Goal: Check status: Check status

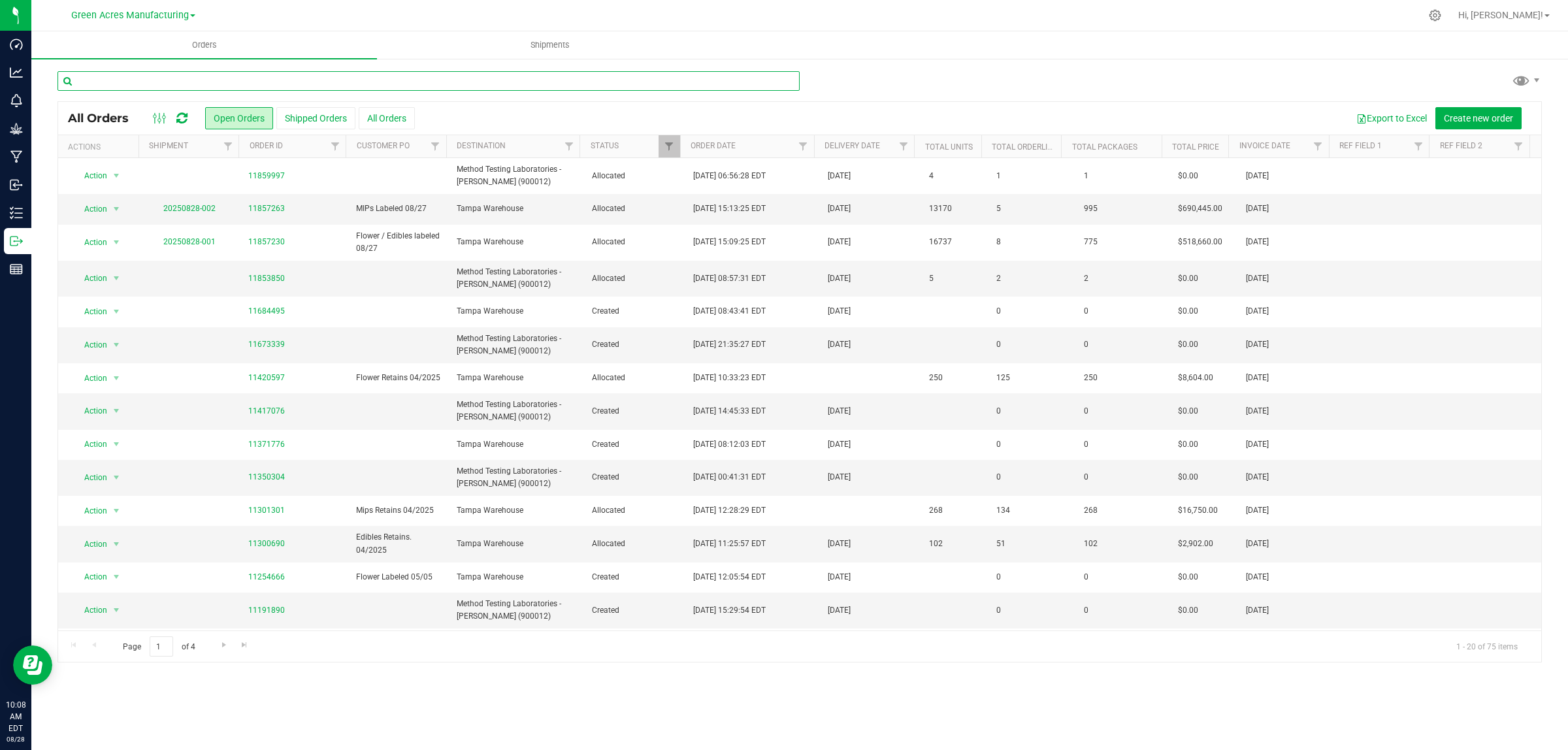
click at [220, 78] on input "text" at bounding box center [428, 81] width 742 height 19
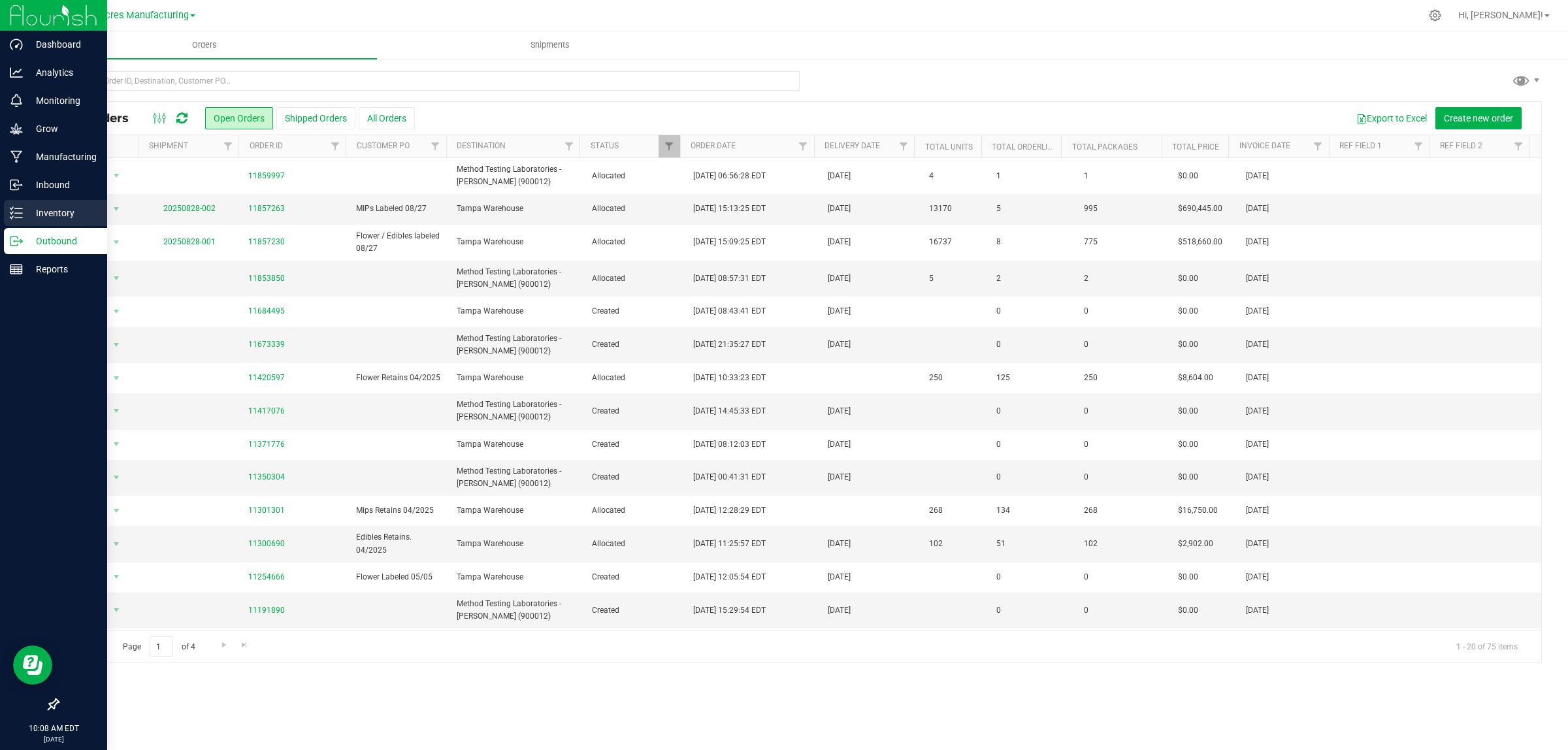
click at [23, 214] on p "Inventory" at bounding box center [62, 213] width 78 height 16
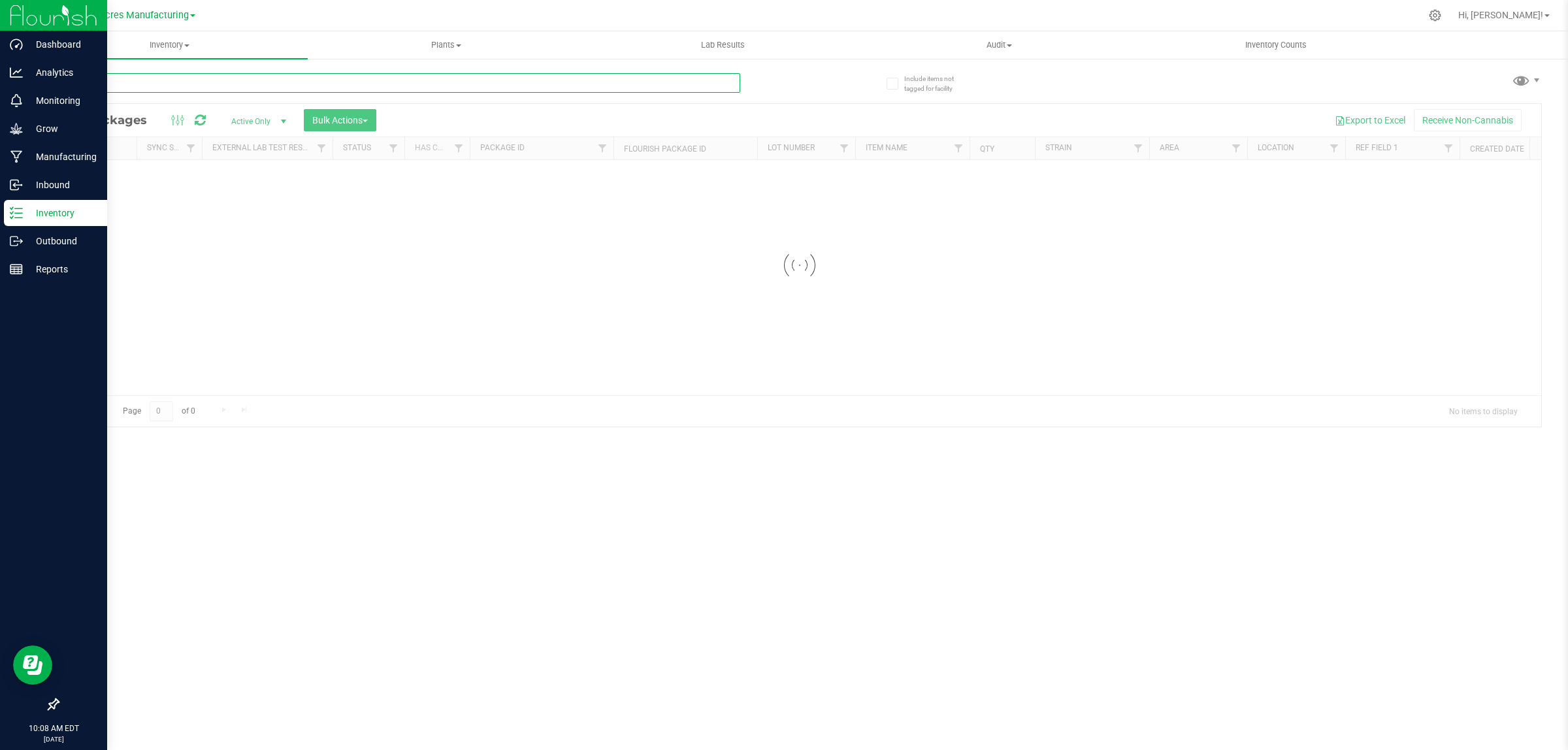
click at [241, 82] on input "text" at bounding box center [398, 83] width 683 height 19
paste input "S-AUG25BCT01-0826"
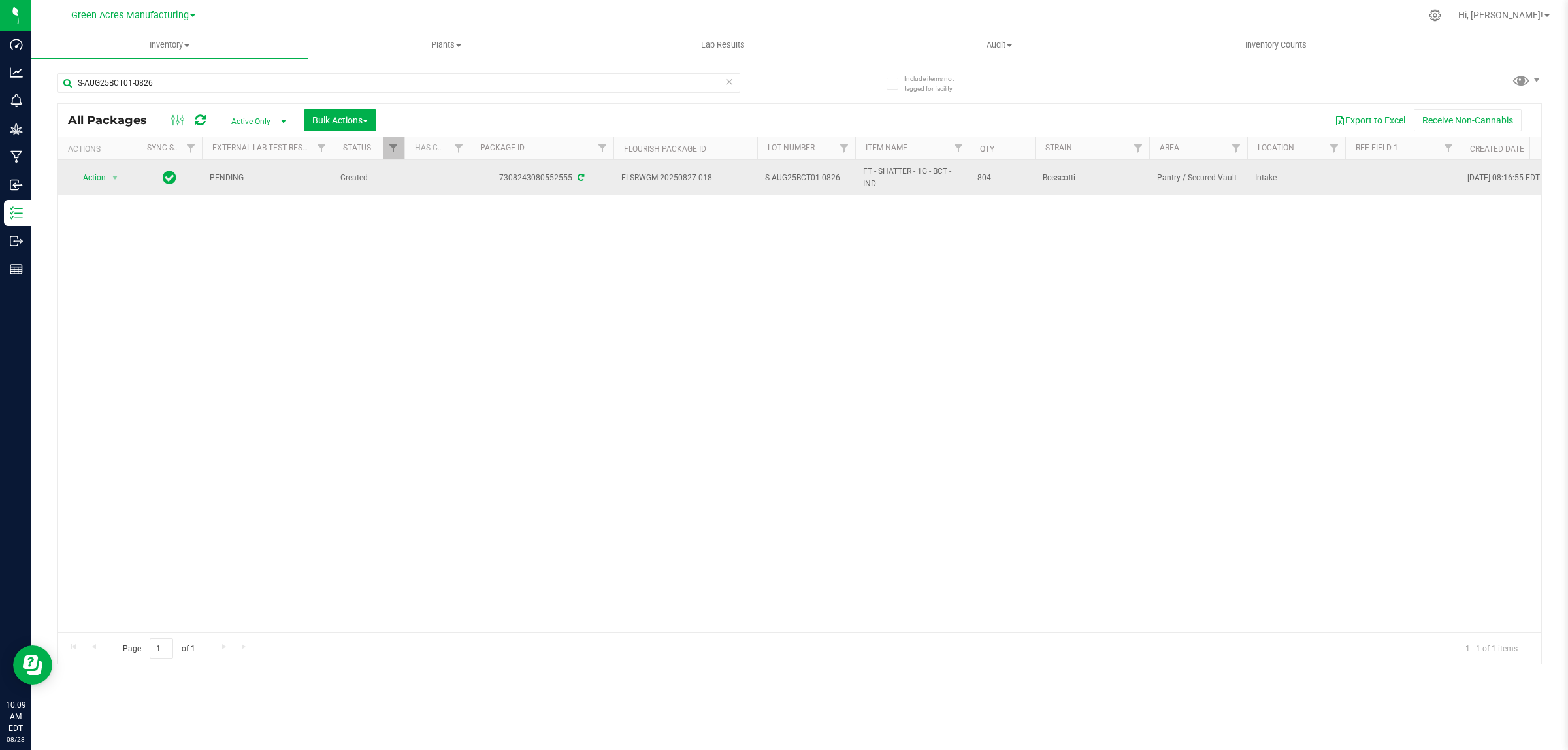
drag, startPoint x: 501, startPoint y: 177, endPoint x: 572, endPoint y: 181, distance: 71.1
click at [572, 181] on div "7308243080552555" at bounding box center [542, 178] width 148 height 12
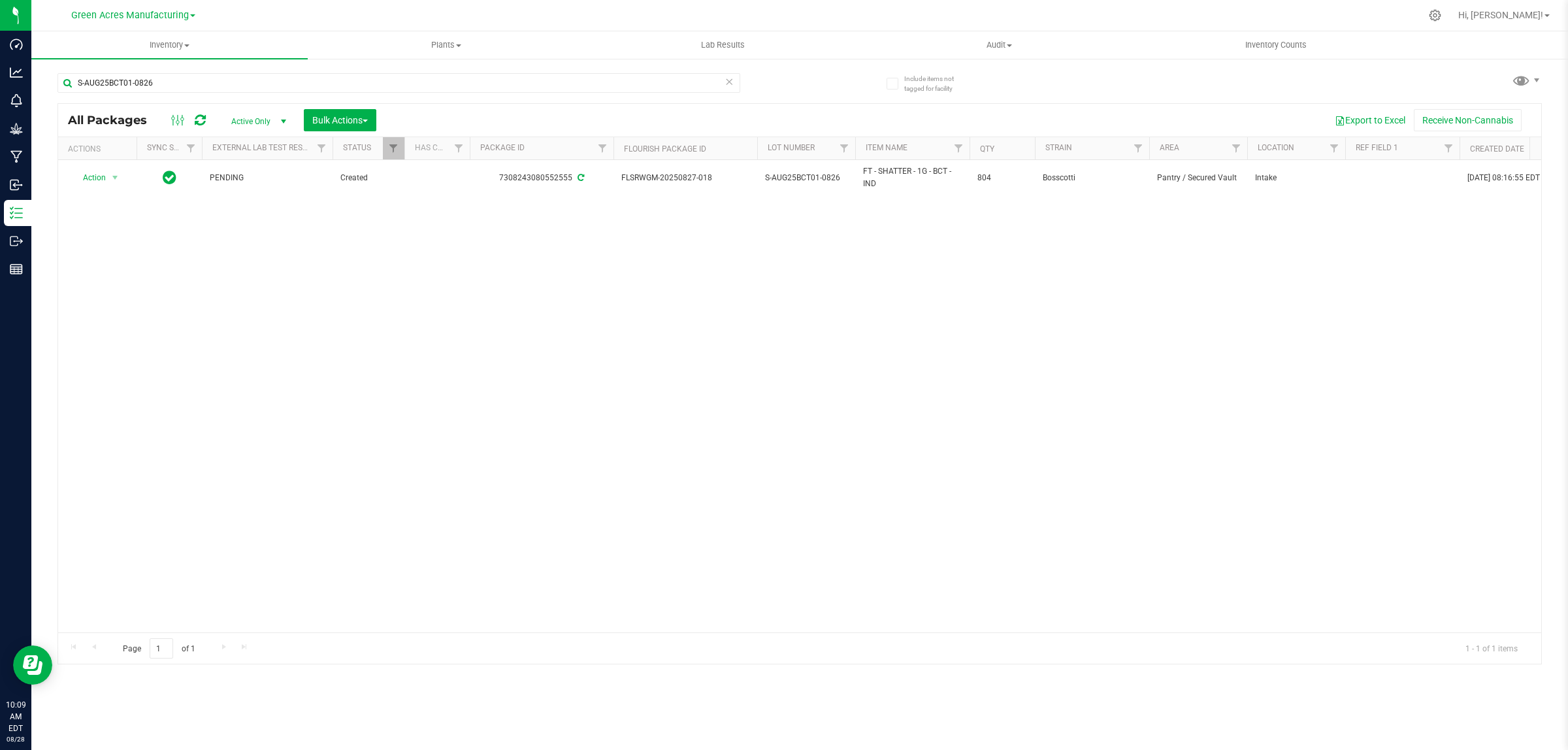
copy div "7308243080552555"
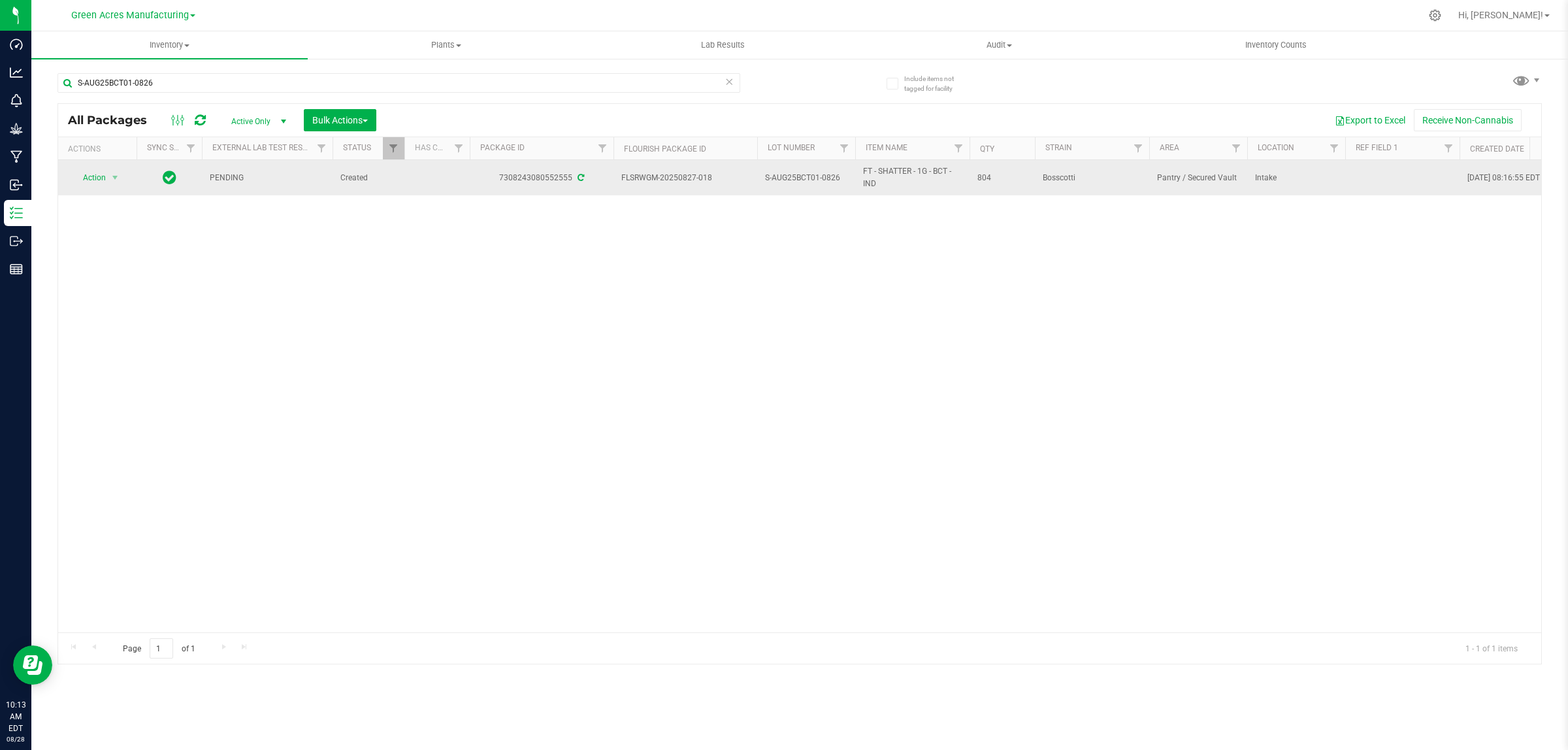
click at [545, 190] on td "7308243080552555" at bounding box center [541, 178] width 144 height 35
click at [568, 178] on div "7308243080552555" at bounding box center [542, 178] width 148 height 12
drag, startPoint x: 569, startPoint y: 178, endPoint x: 497, endPoint y: 178, distance: 72.0
click at [497, 178] on div "7308243080552555" at bounding box center [542, 178] width 148 height 12
copy div "7308243080552555"
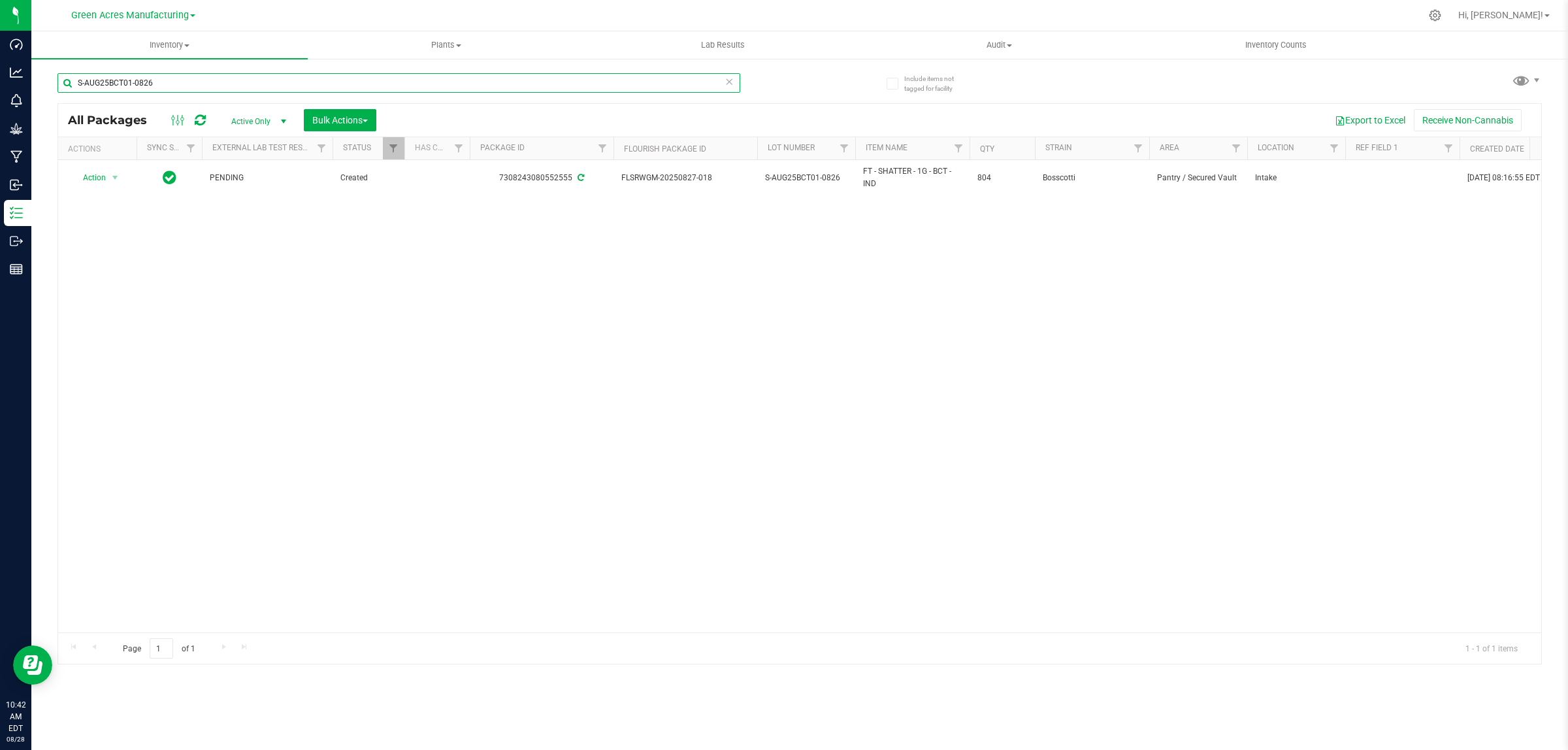
click at [185, 84] on input "S-AUG25BCT01-0826" at bounding box center [398, 83] width 683 height 19
click at [184, 84] on input "S-AUG25BCT01-0826" at bounding box center [398, 83] width 683 height 19
paste input "1G-JUL25FIC01-0827"
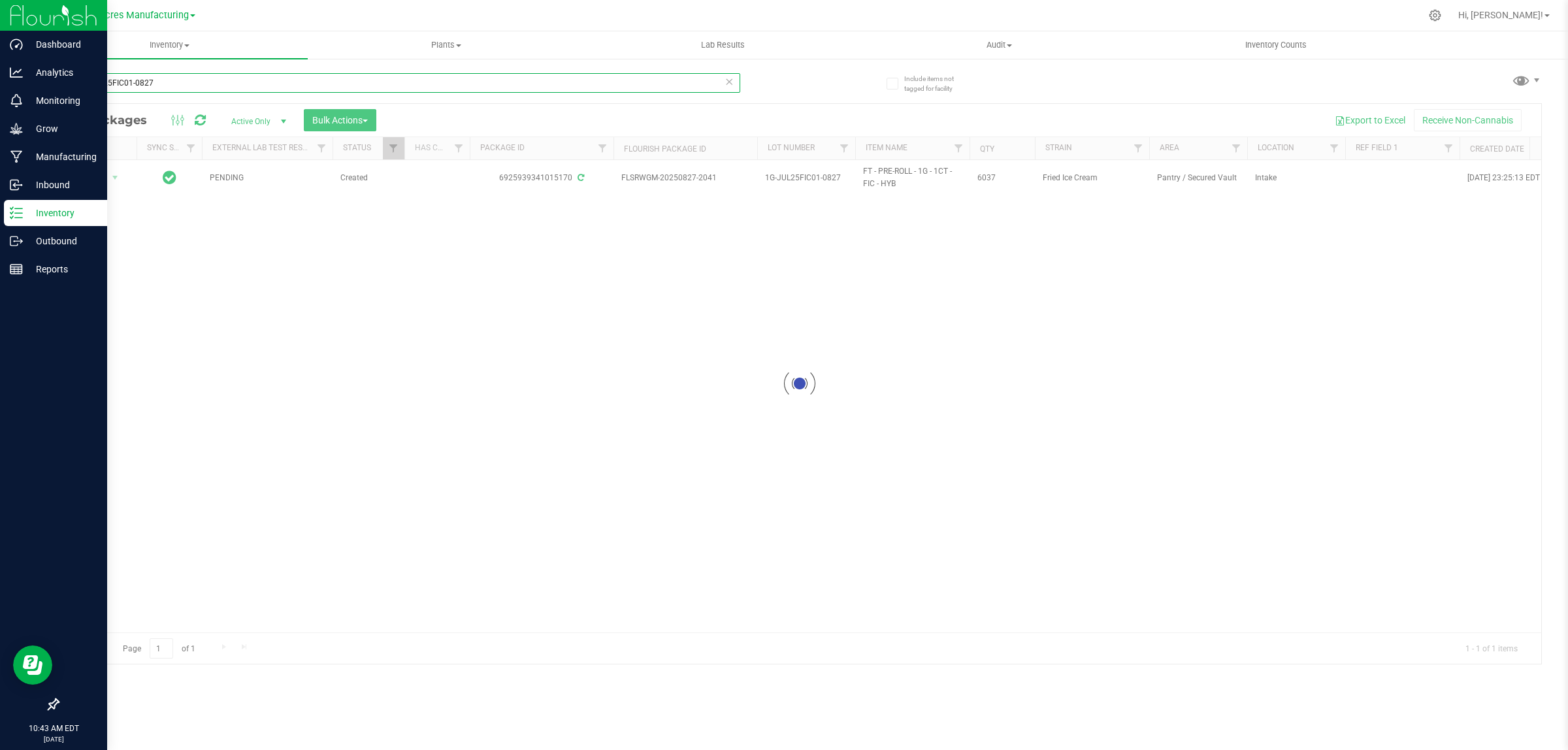
type input "1G-JUL25FIC01-0827"
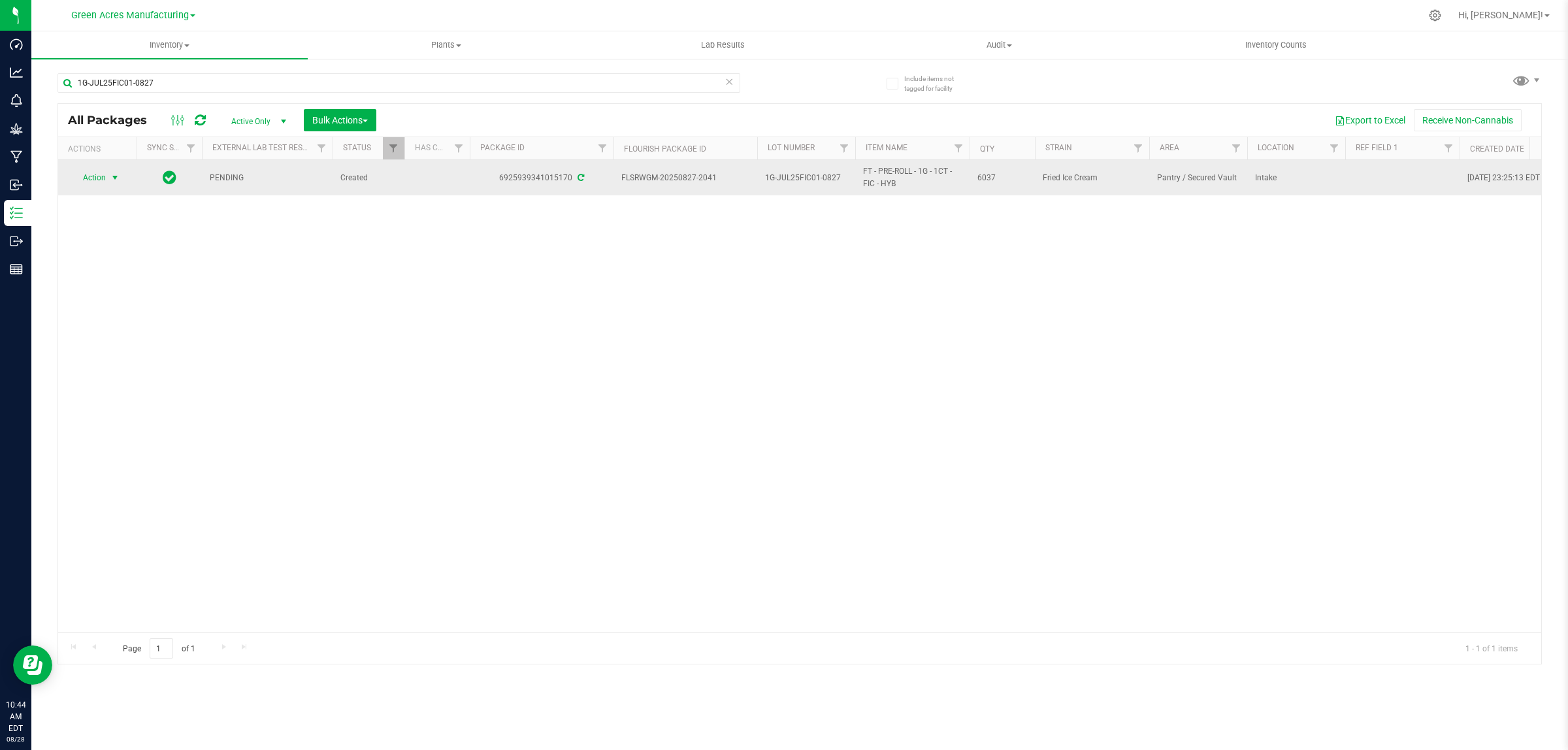
click at [100, 178] on span "Action" at bounding box center [89, 177] width 35 height 19
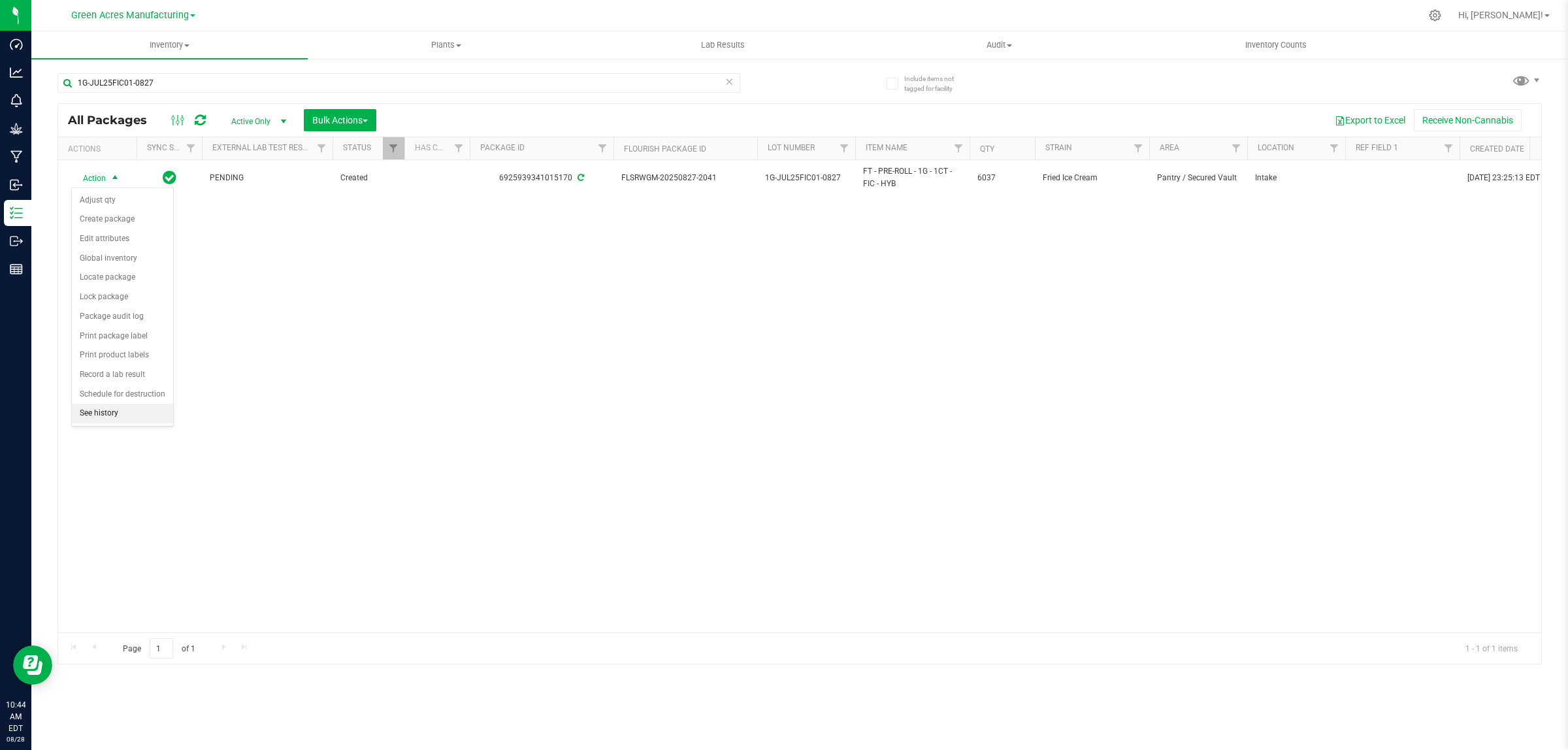
click at [98, 415] on li "See history" at bounding box center [122, 413] width 101 height 19
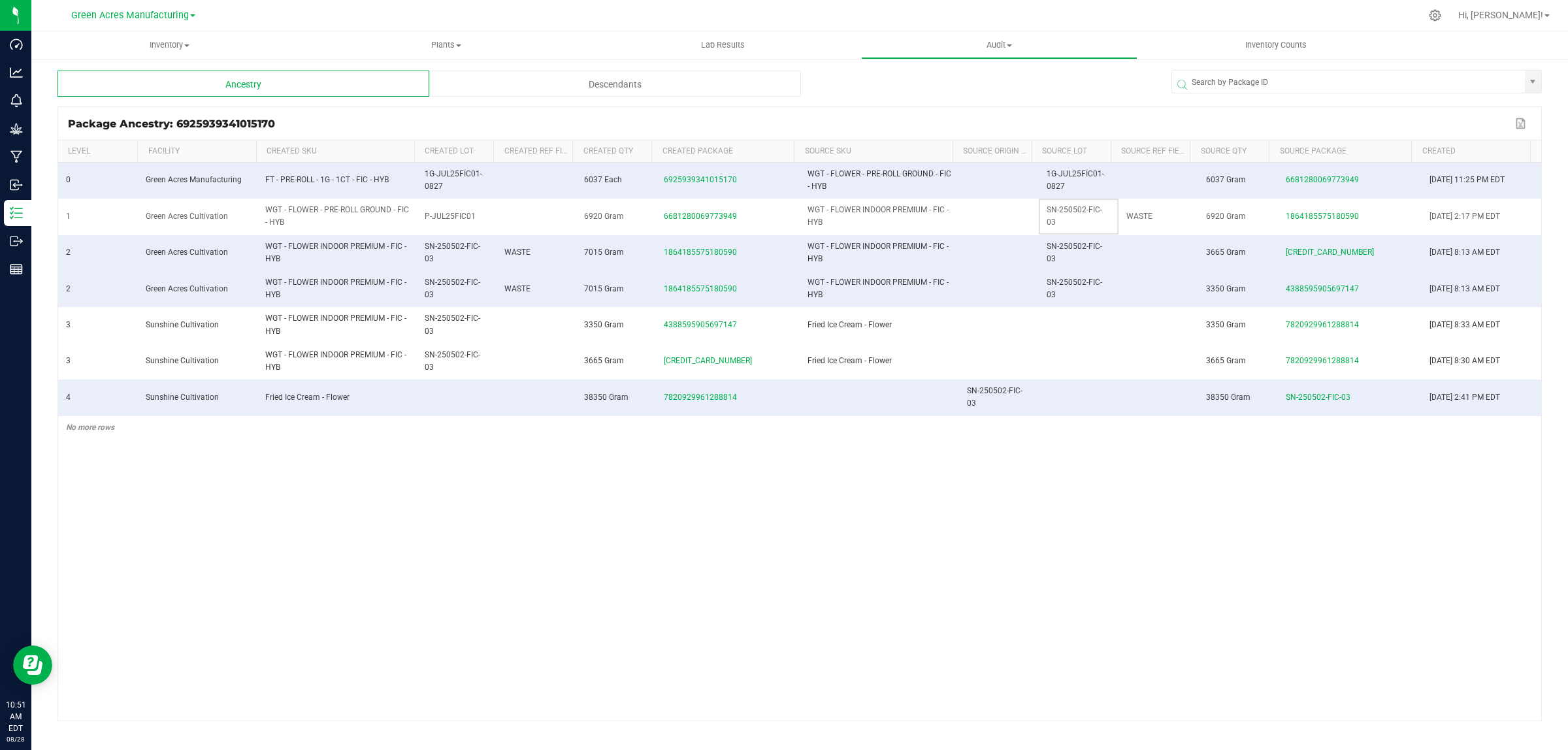
click at [1047, 211] on span "SN-250502-FIC-03" at bounding box center [1074, 216] width 55 height 21
click at [1327, 254] on span "[CREDIT_CARD_NUMBER]" at bounding box center [1330, 252] width 88 height 9
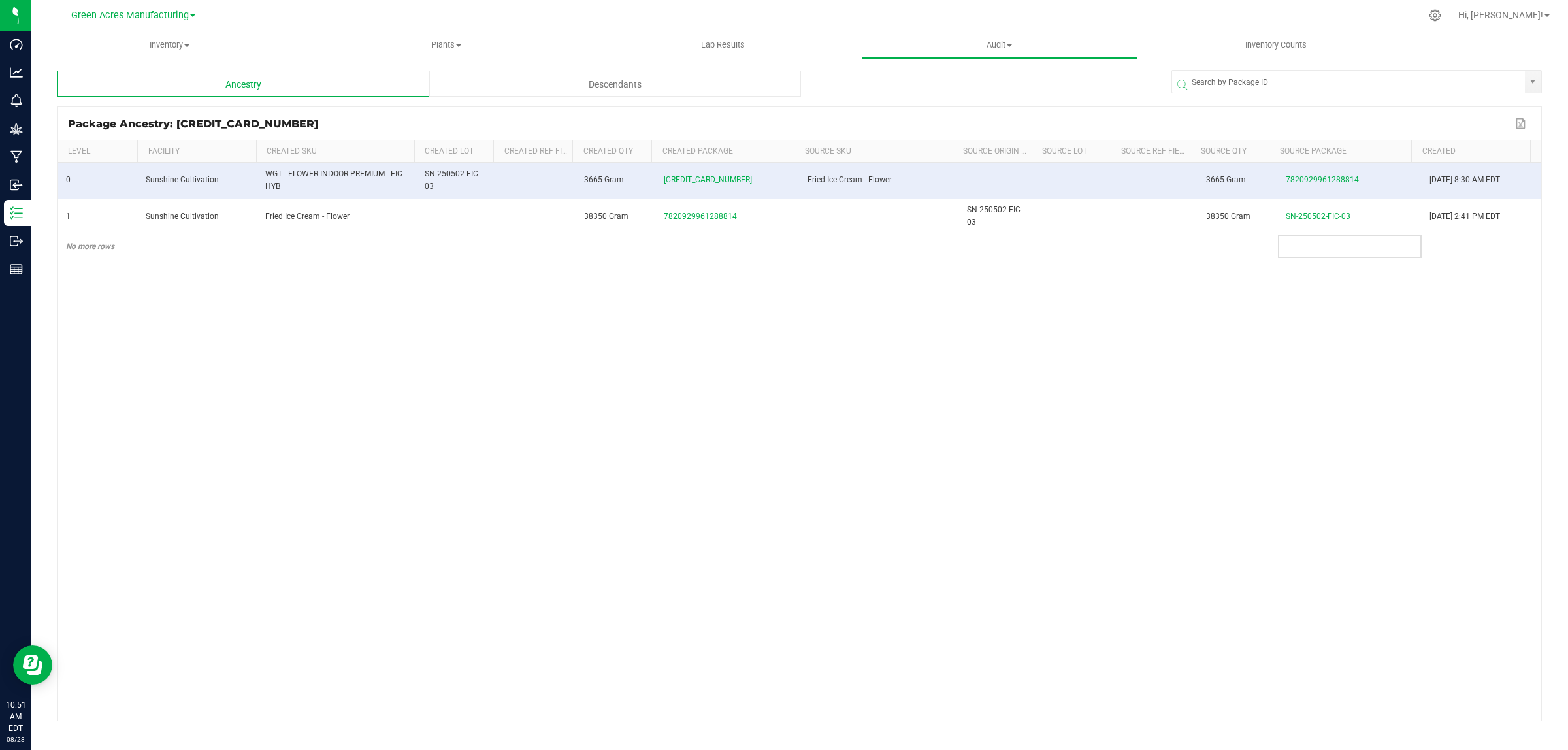
click at [514, 85] on div "Descendants" at bounding box center [615, 84] width 372 height 26
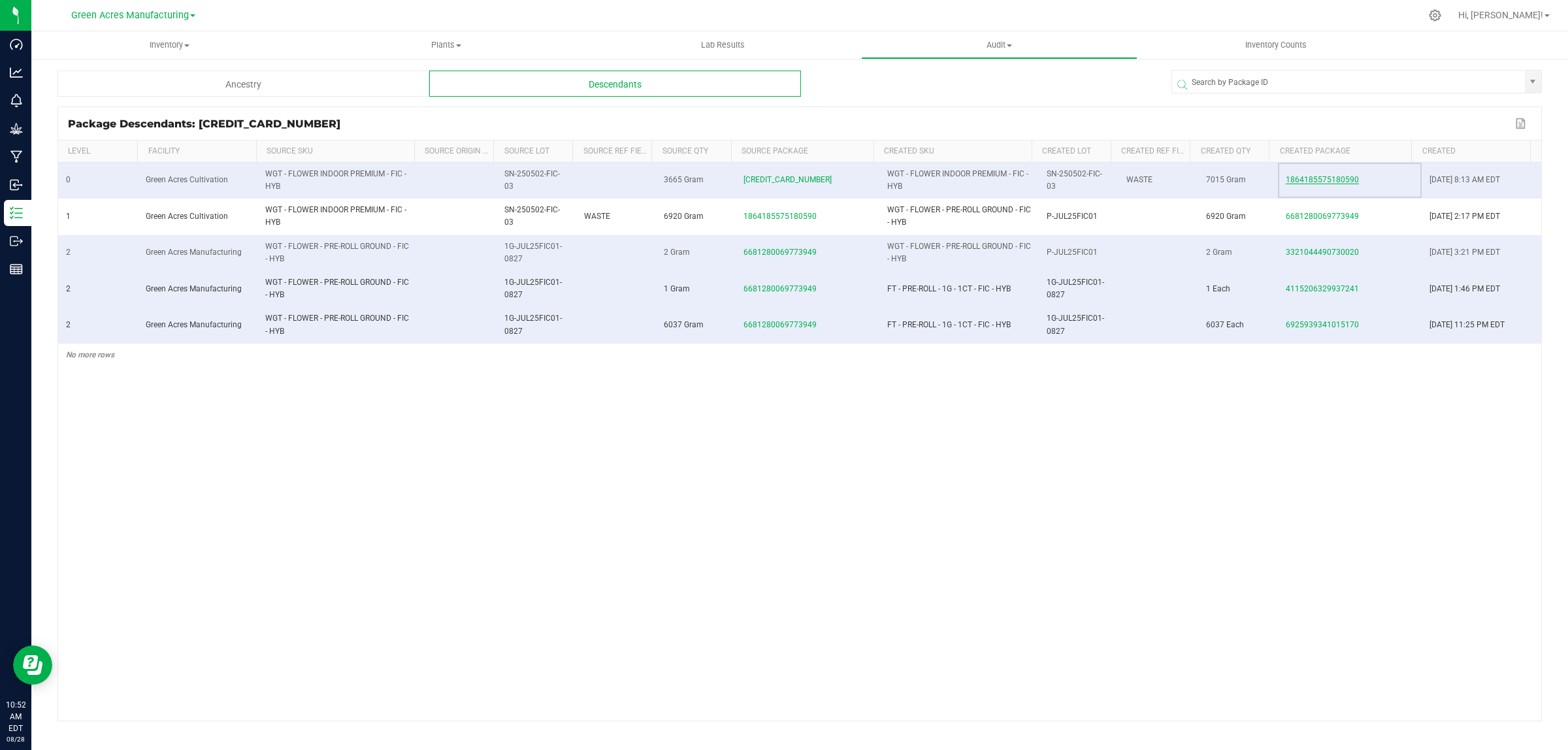
click at [1304, 178] on span "1864185575180590" at bounding box center [1322, 180] width 73 height 9
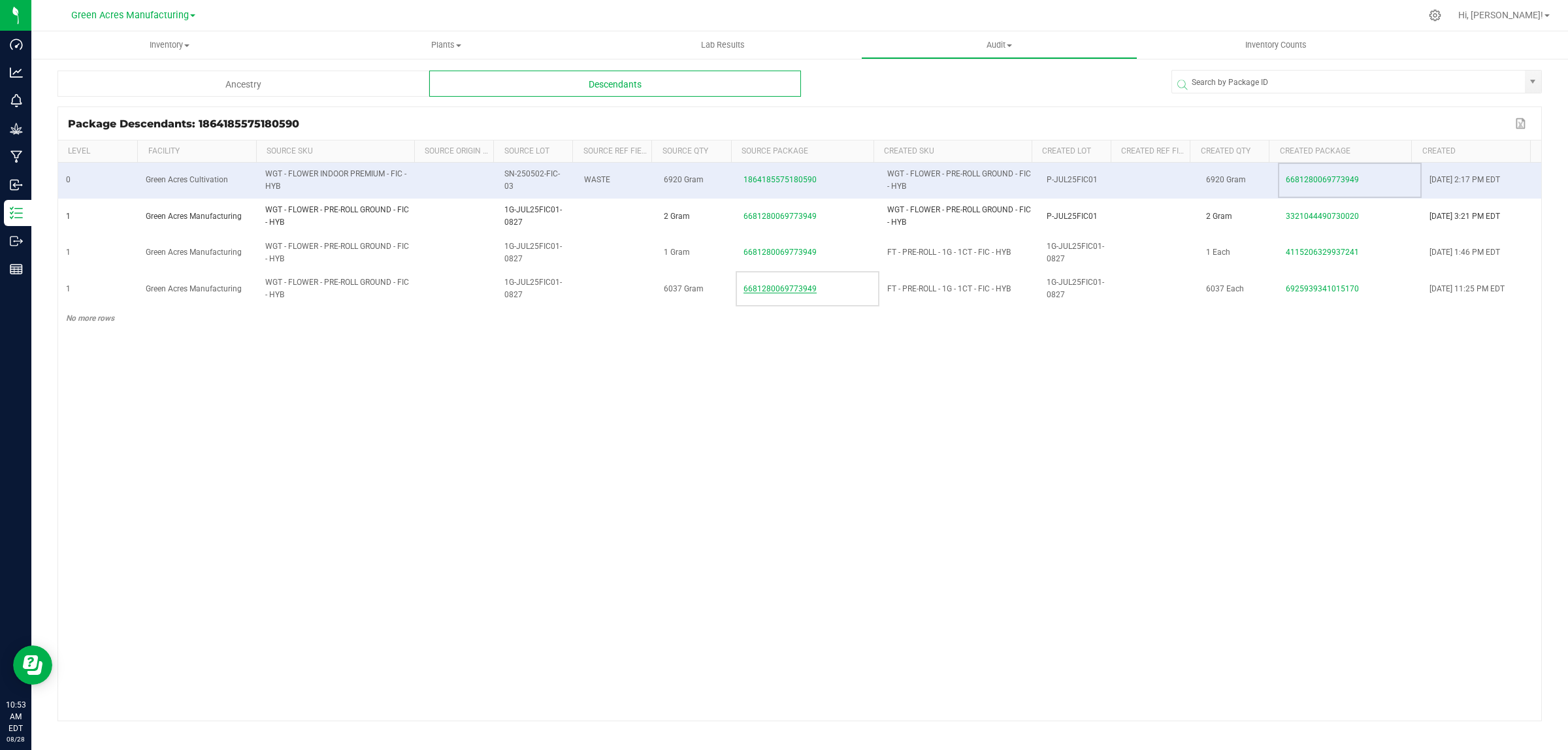
click at [758, 290] on span "6681280069773949" at bounding box center [780, 289] width 73 height 9
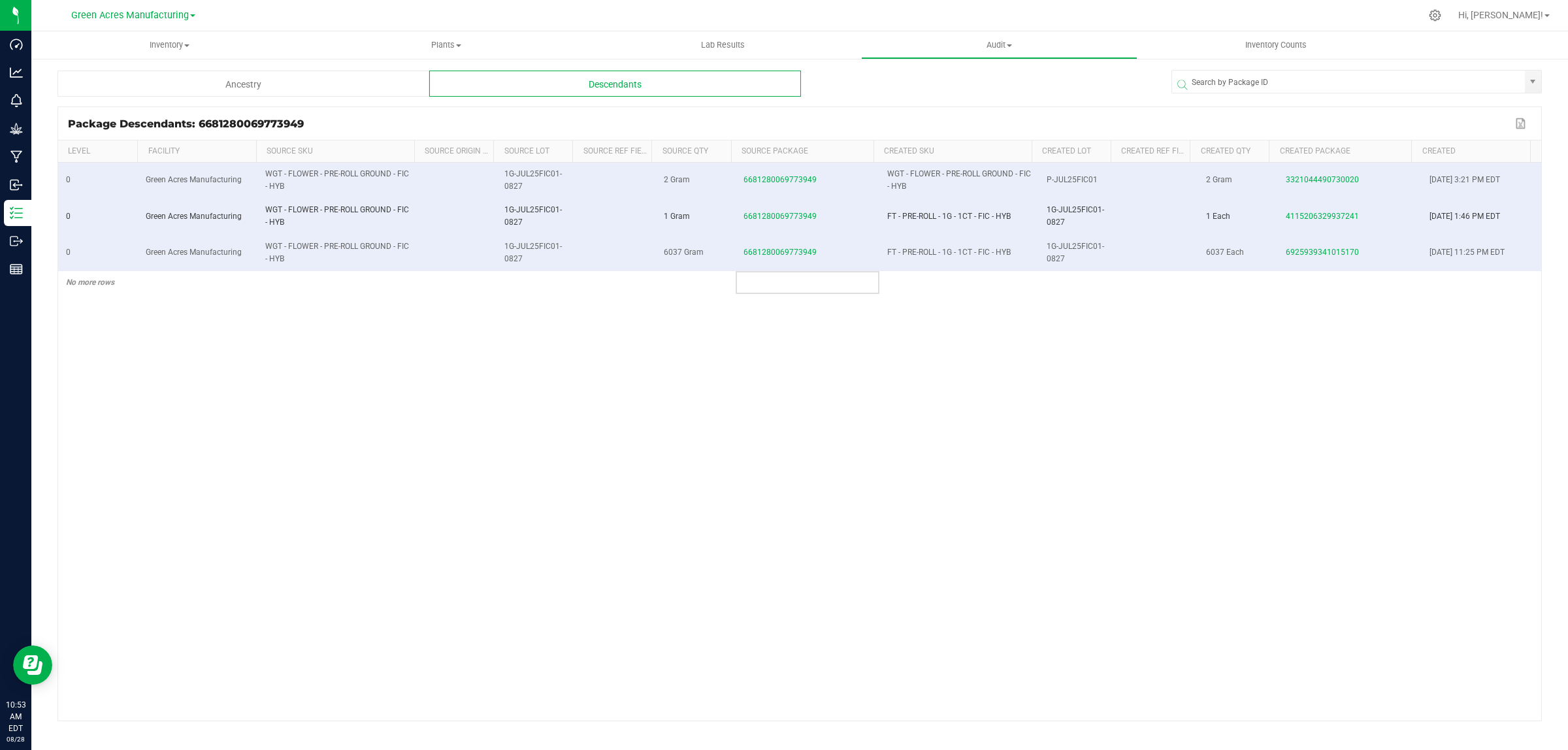
click at [253, 85] on div "Ancestry" at bounding box center [243, 84] width 372 height 26
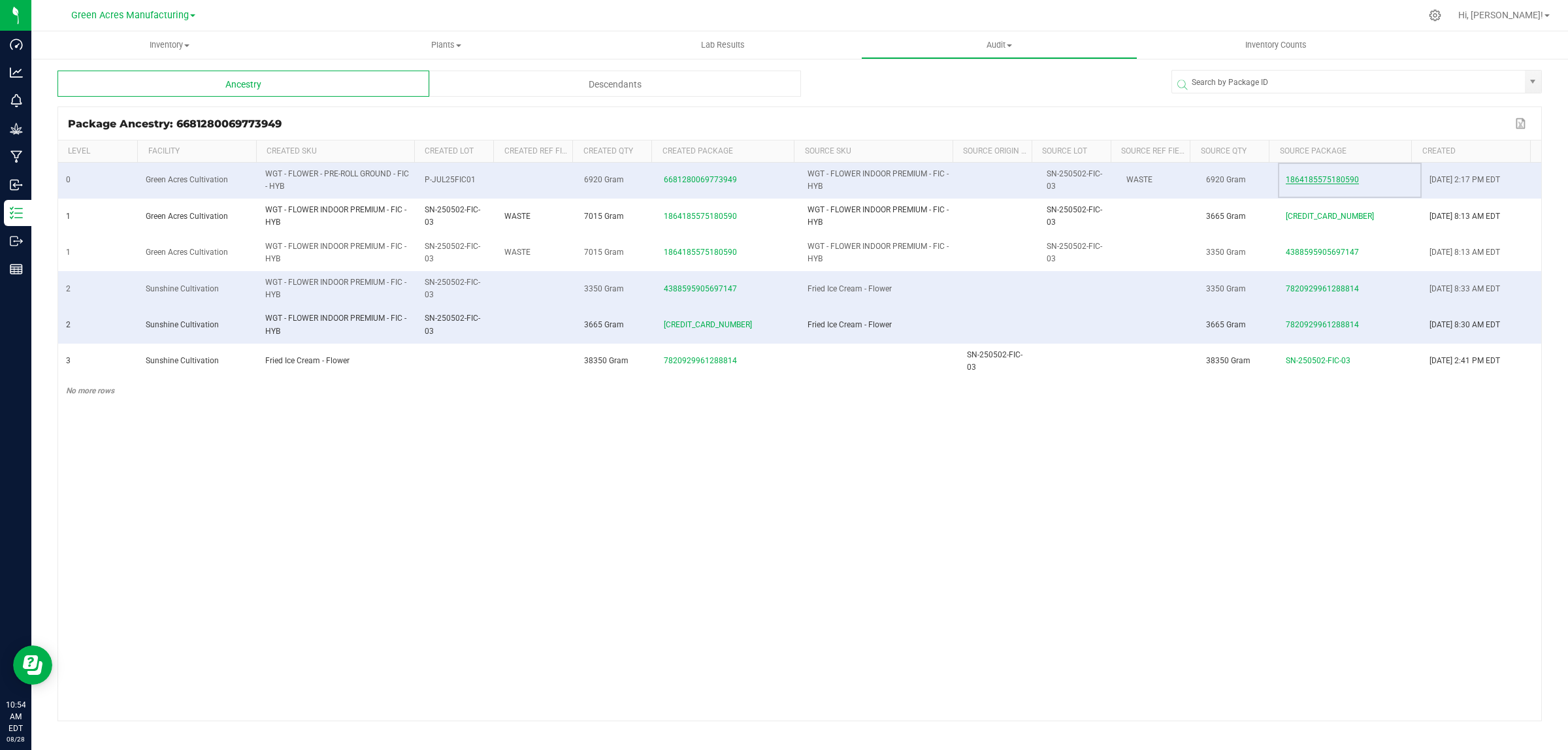
click at [1305, 181] on span "1864185575180590" at bounding box center [1322, 180] width 73 height 9
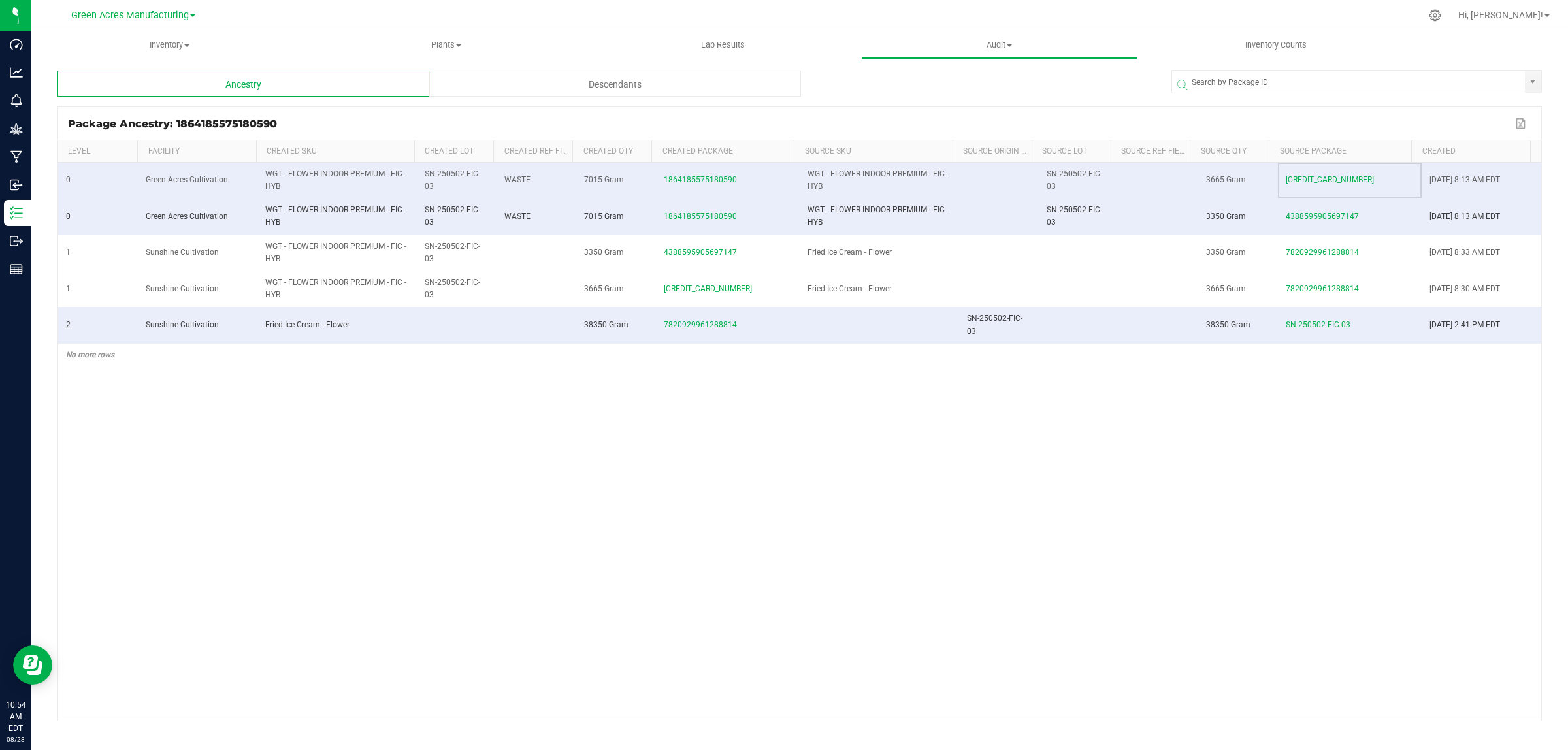
click at [518, 82] on div "Descendants" at bounding box center [615, 84] width 372 height 26
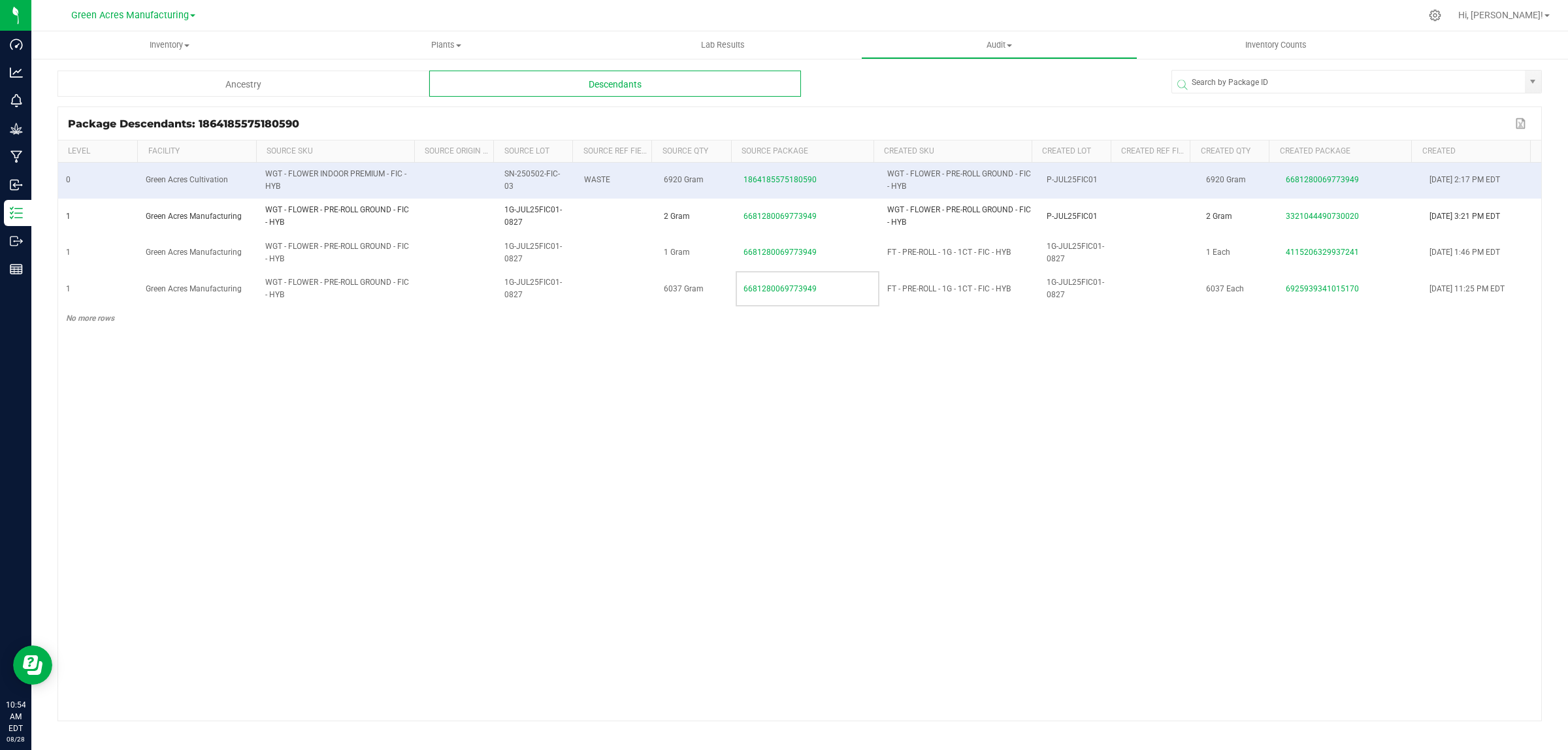
drag, startPoint x: 744, startPoint y: 161, endPoint x: 492, endPoint y: 448, distance: 381.9
click at [492, 448] on div "0 Green Acres Cultivation WGT - FLOWER INDOOR PREMIUM - FIC - HYB SN-250502-FIC…" at bounding box center [799, 424] width 1483 height 523
click at [690, 527] on div "0 Green Acres Cultivation WGT - FLOWER INDOOR PREMIUM - FIC - HYB SN-250502-FIC…" at bounding box center [799, 424] width 1483 height 523
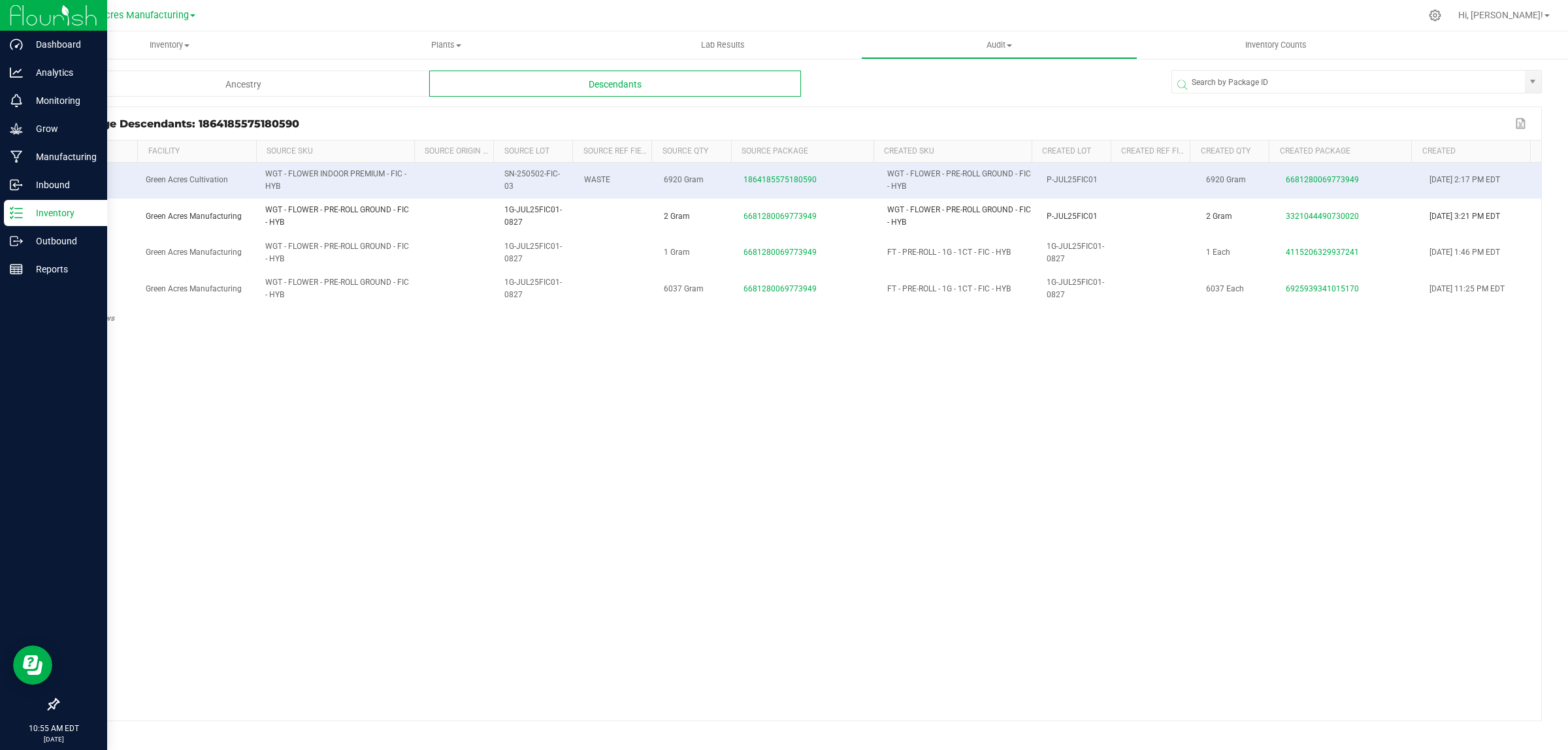
click at [23, 214] on p "Inventory" at bounding box center [62, 213] width 78 height 16
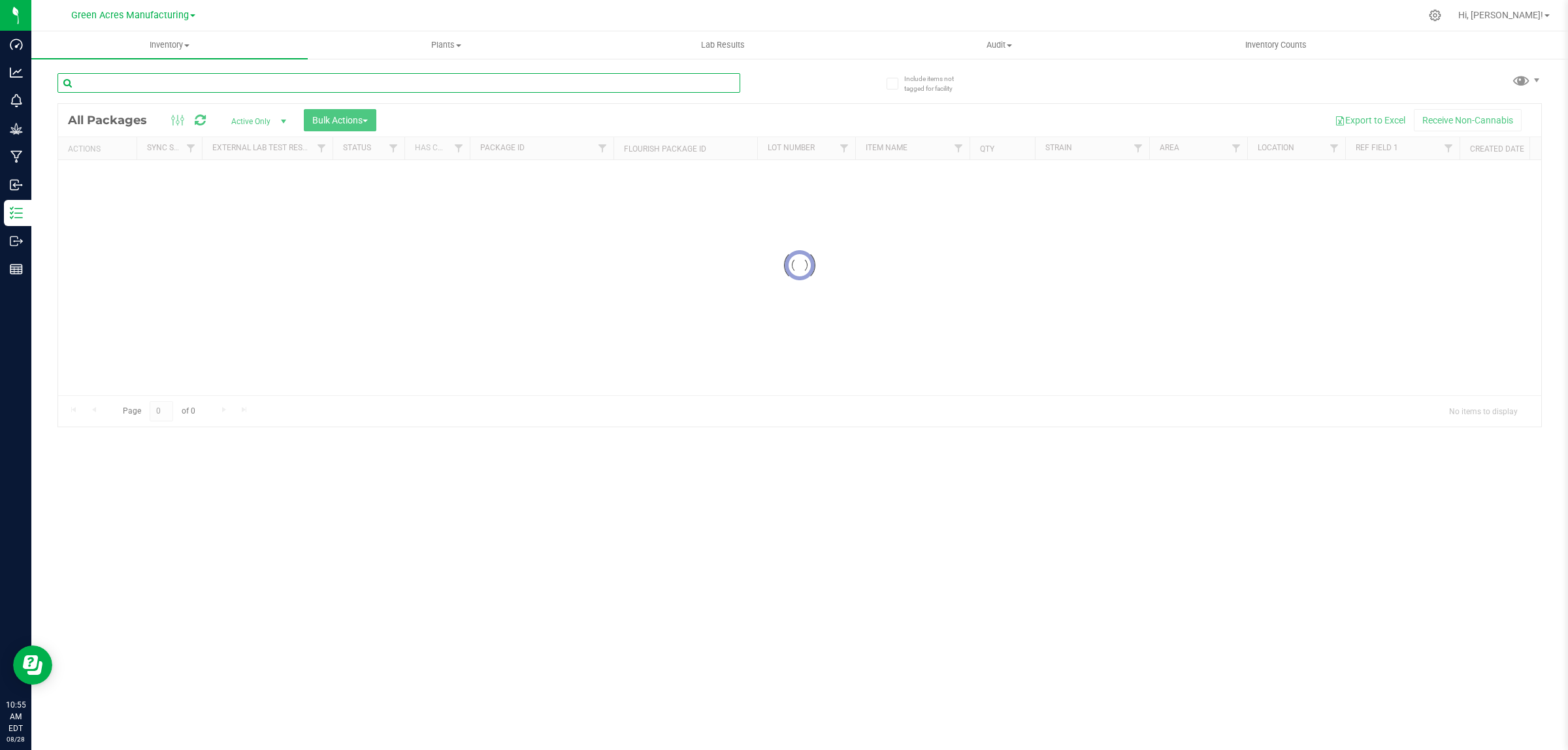
click at [199, 82] on input "text" at bounding box center [398, 83] width 683 height 19
paste input "W-AUG25FIC01-0812"
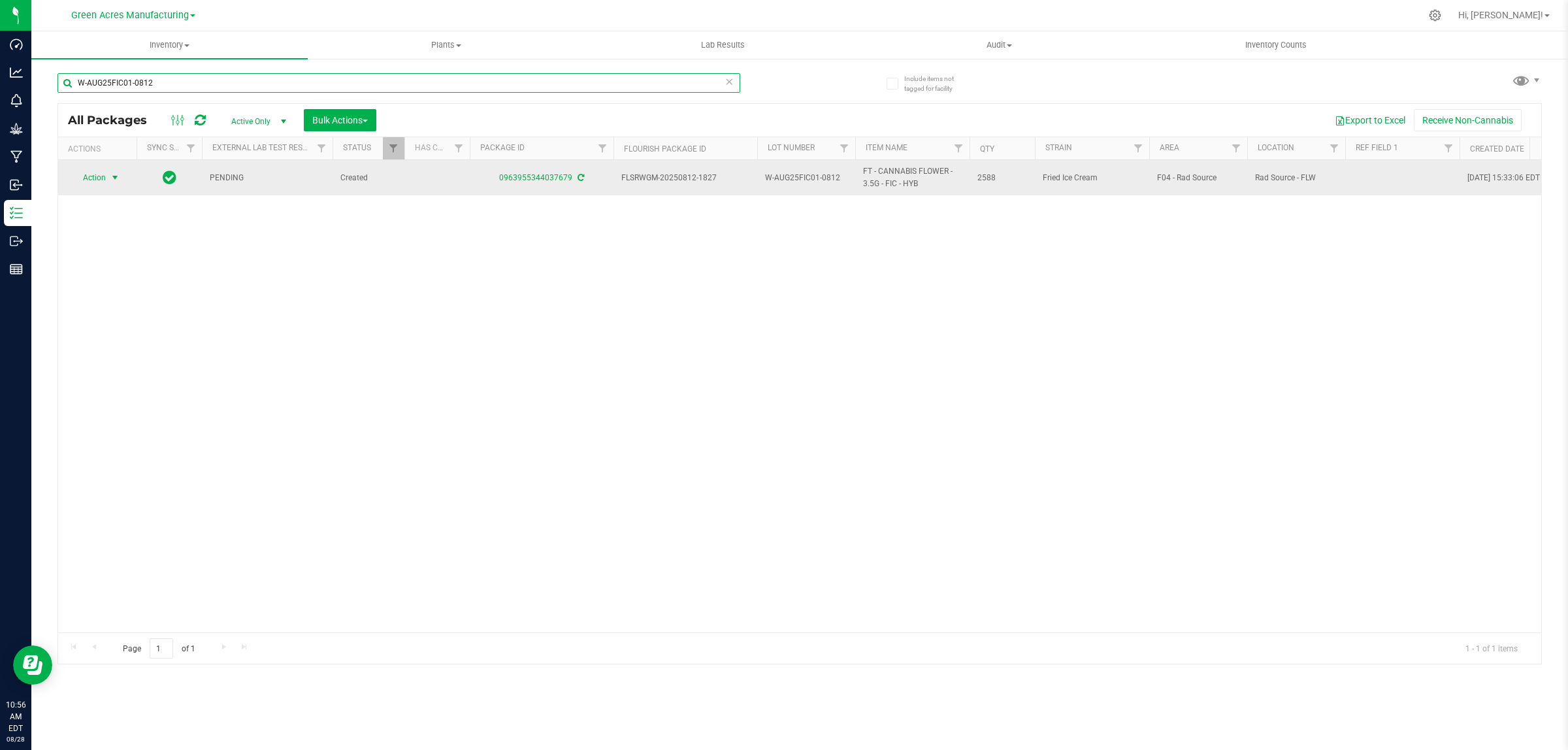
type input "W-AUG25FIC01-0812"
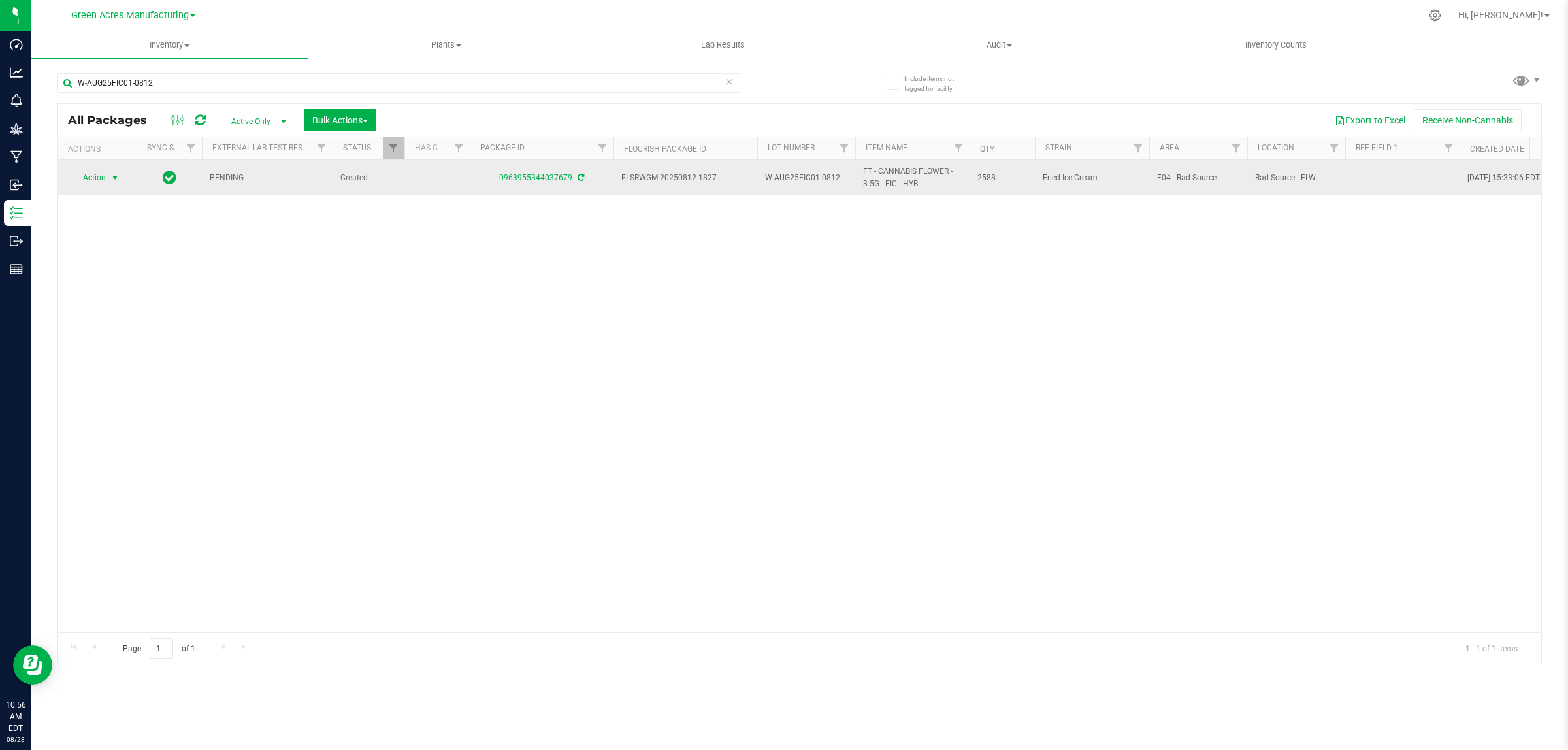
click at [103, 175] on span "Action" at bounding box center [89, 177] width 35 height 19
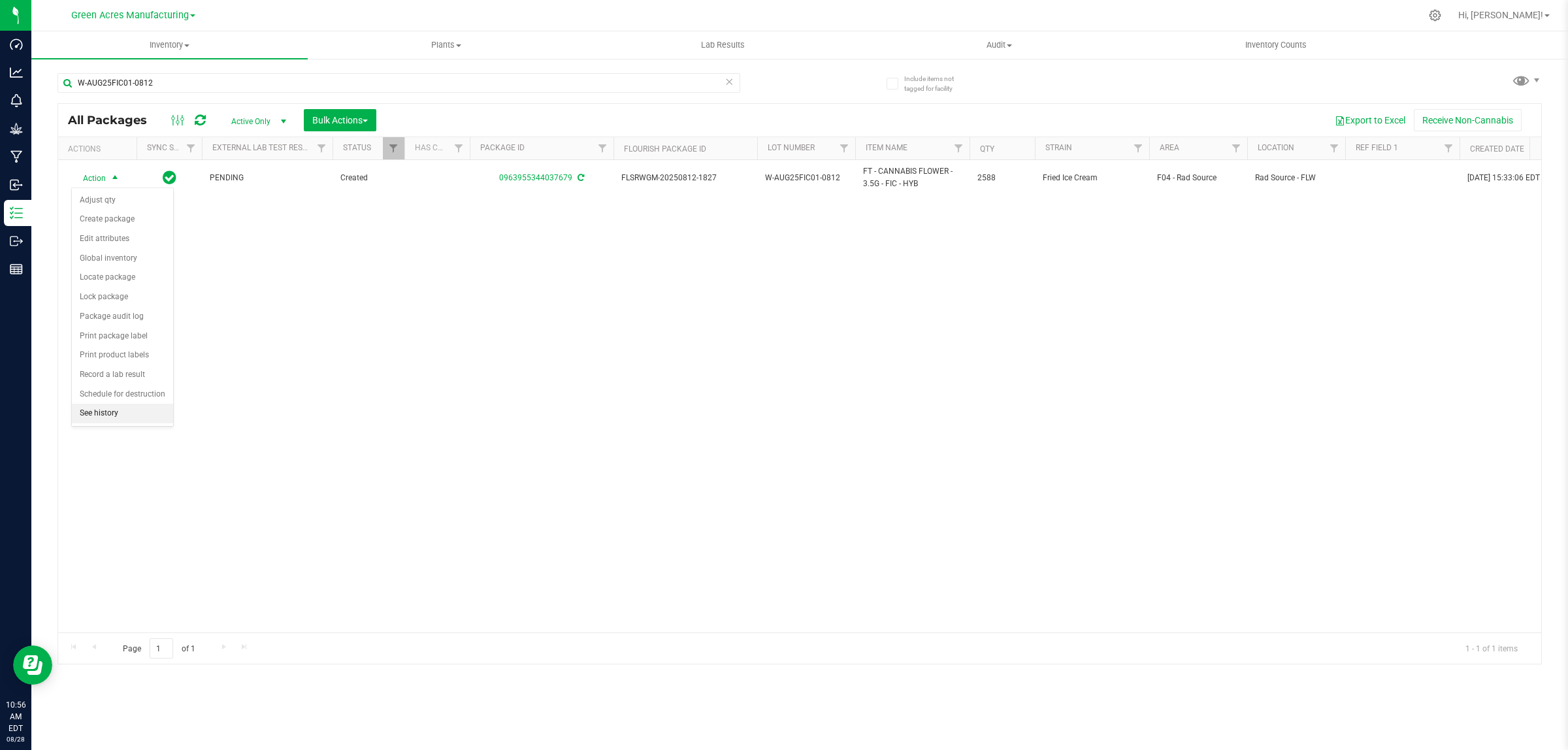
click at [103, 420] on li "See history" at bounding box center [122, 413] width 101 height 19
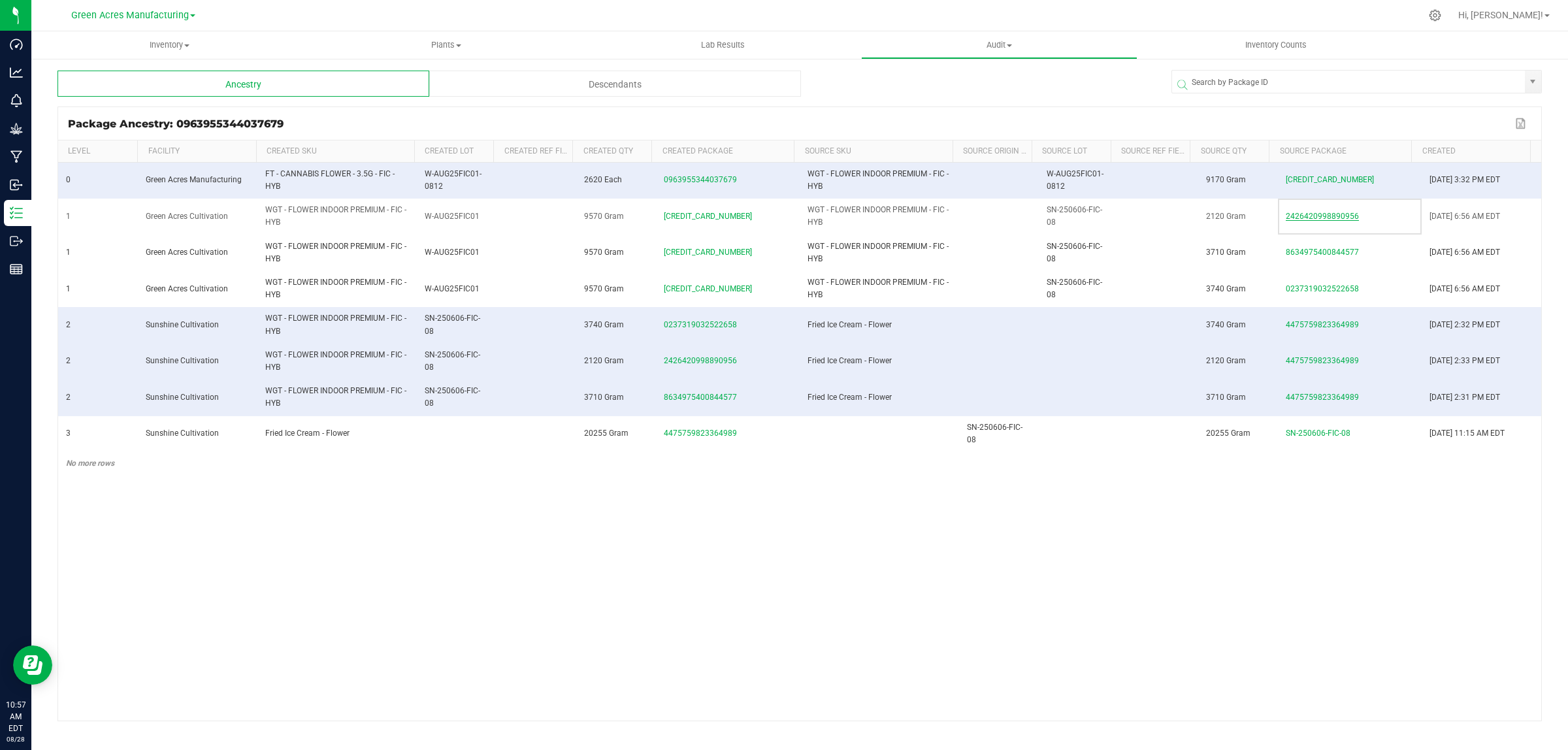
click at [1313, 214] on span "2426420998890956" at bounding box center [1322, 216] width 73 height 9
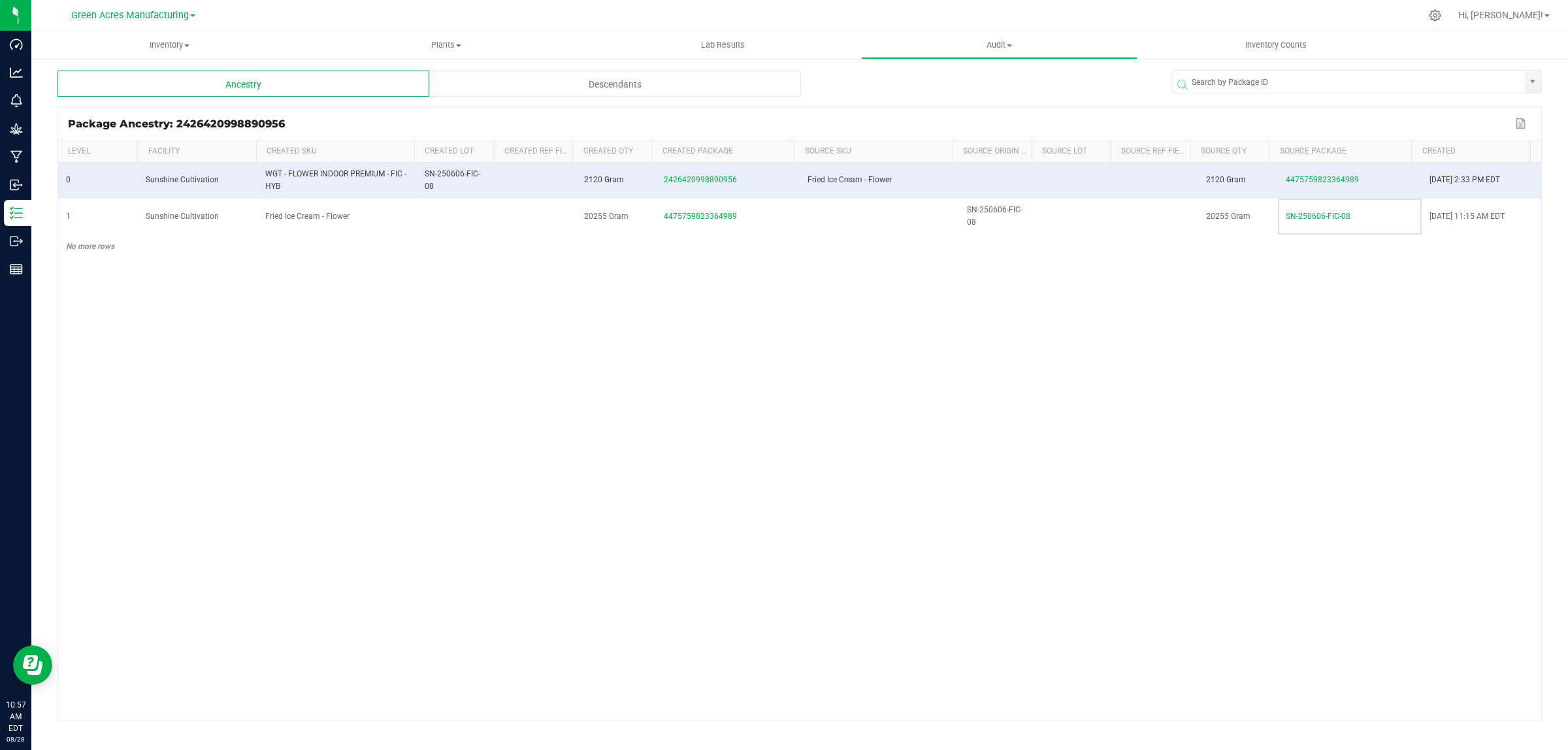
click at [535, 78] on div "Descendants" at bounding box center [615, 84] width 372 height 26
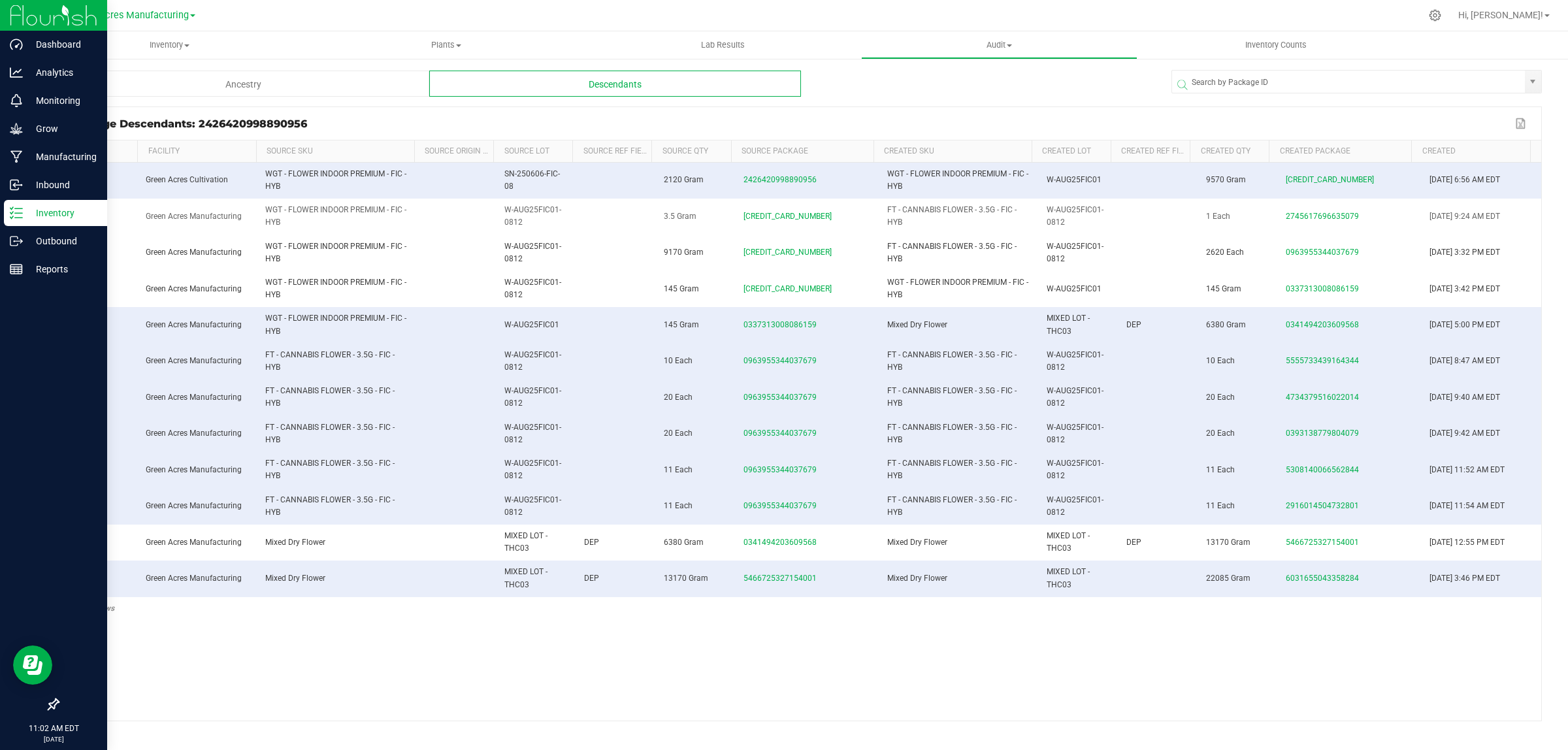
click at [15, 212] on icon at bounding box center [16, 212] width 13 height 13
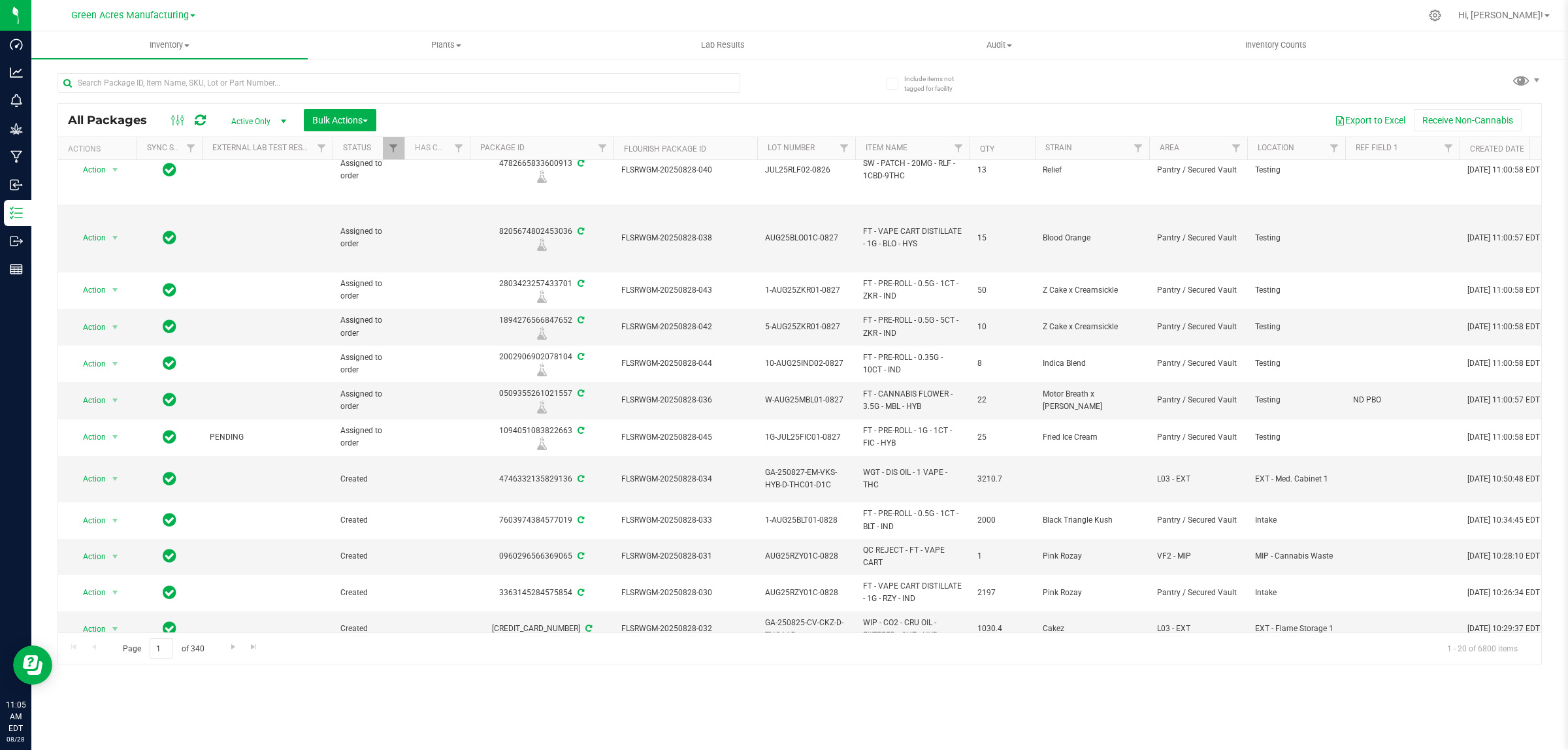
scroll to position [327, 0]
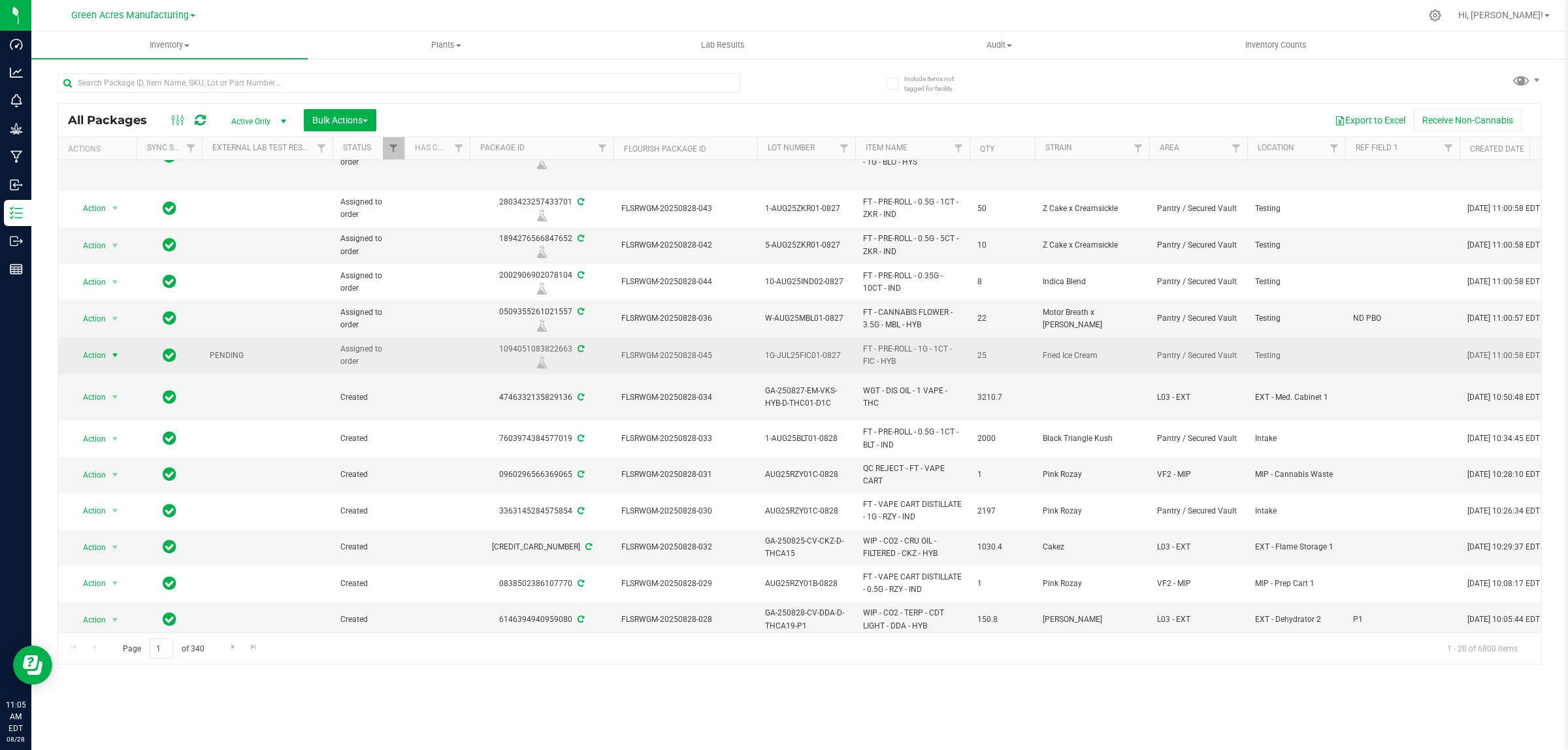
click at [115, 360] on span "select" at bounding box center [115, 356] width 11 height 11
